Goal: Find specific page/section: Find specific page/section

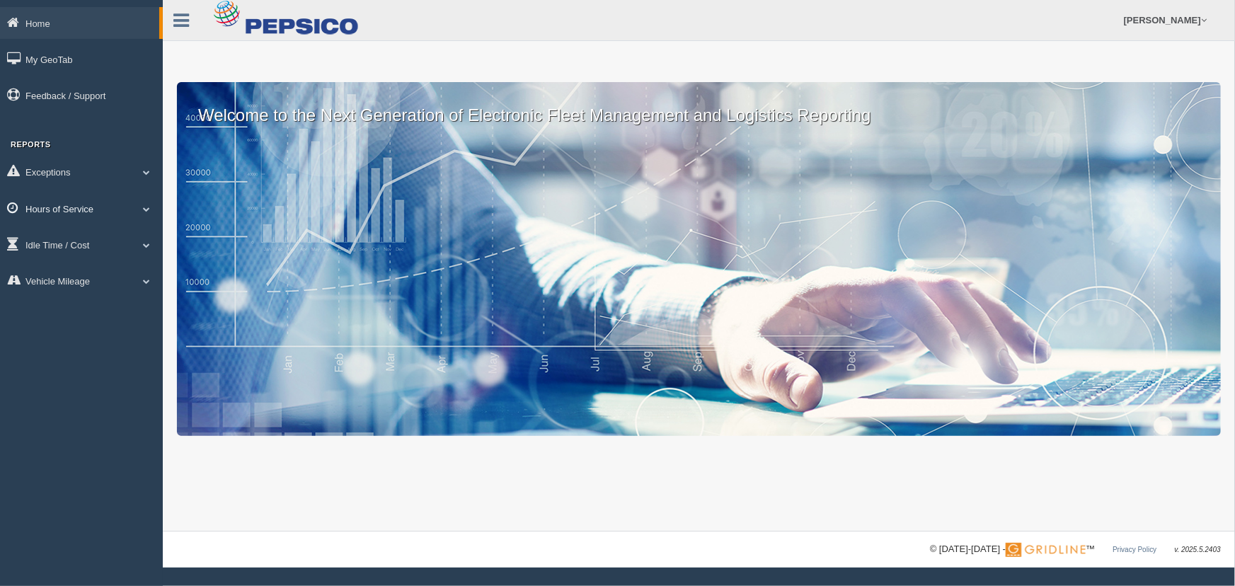
click at [132, 212] on link "Hours of Service" at bounding box center [81, 209] width 163 height 32
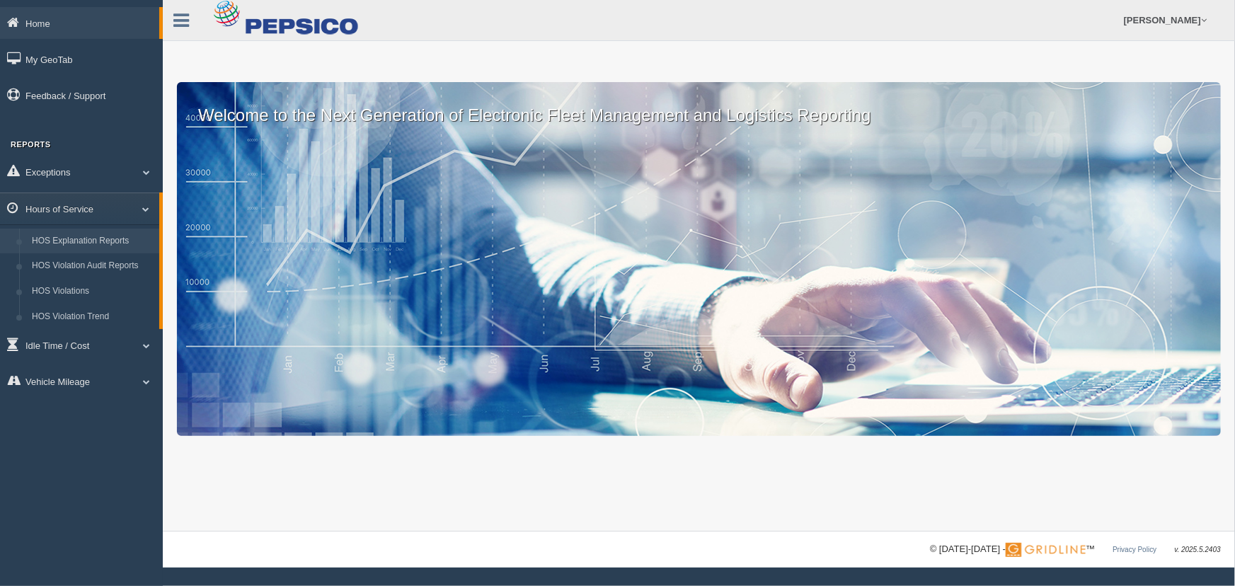
click at [135, 235] on link "HOS Explanation Reports" at bounding box center [92, 241] width 134 height 25
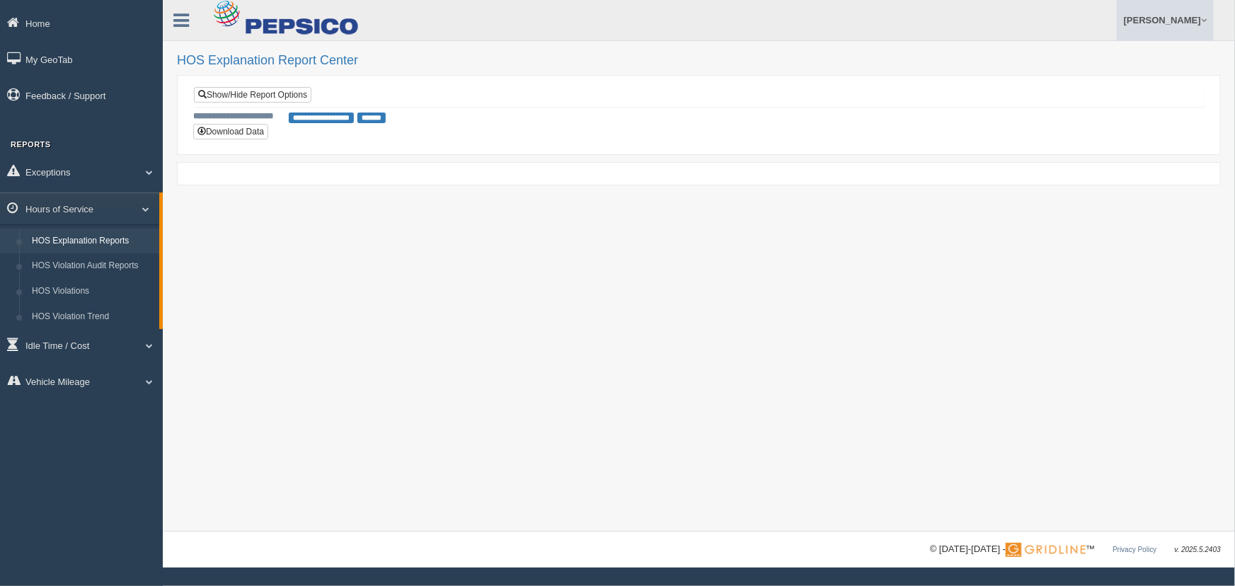
click at [1191, 18] on link "[PERSON_NAME]" at bounding box center [1165, 20] width 97 height 40
click at [1102, 79] on link "Log Off" at bounding box center [1136, 84] width 154 height 29
